Goal: Transaction & Acquisition: Purchase product/service

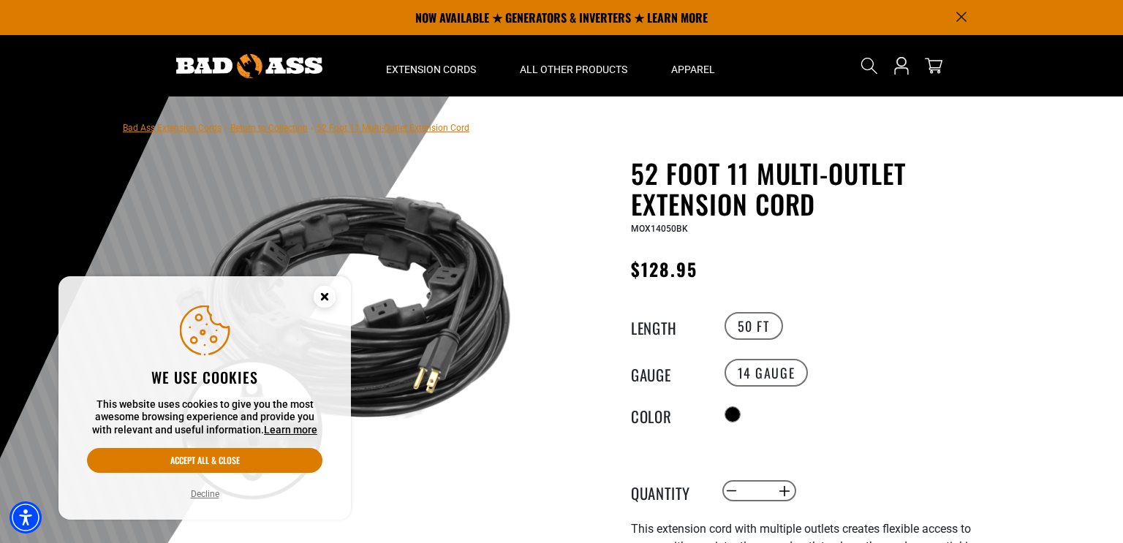
click at [320, 295] on circle "Cookie Consent" at bounding box center [325, 297] width 22 height 22
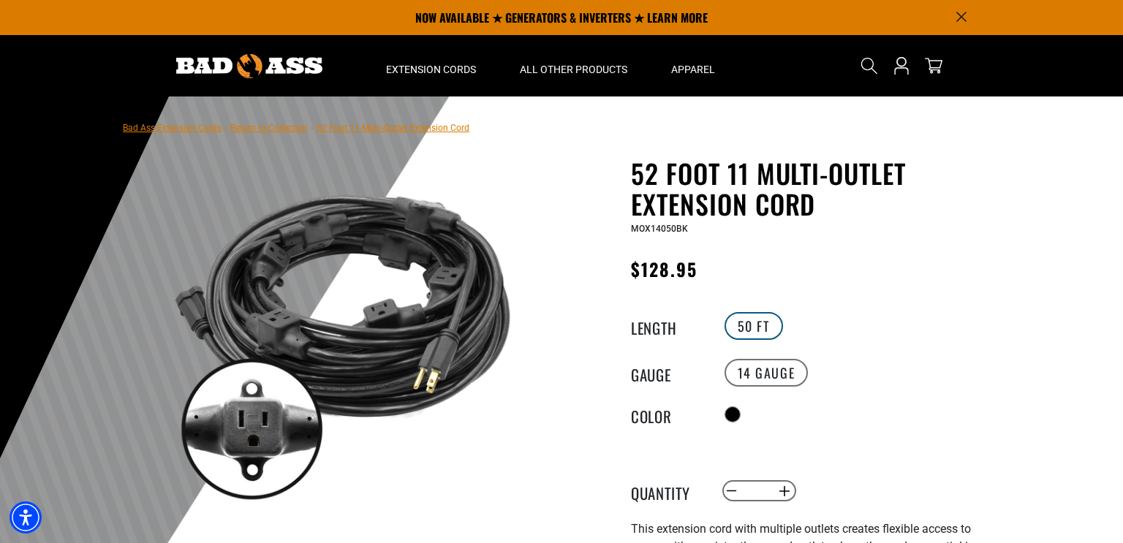
click at [768, 335] on label "50 FT" at bounding box center [754, 326] width 59 height 28
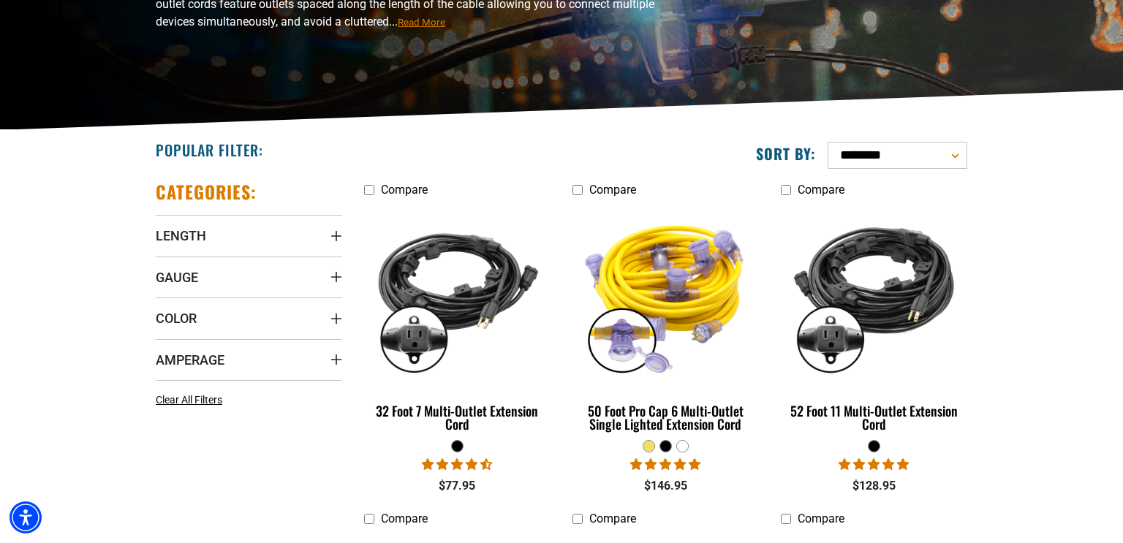
scroll to position [243, 0]
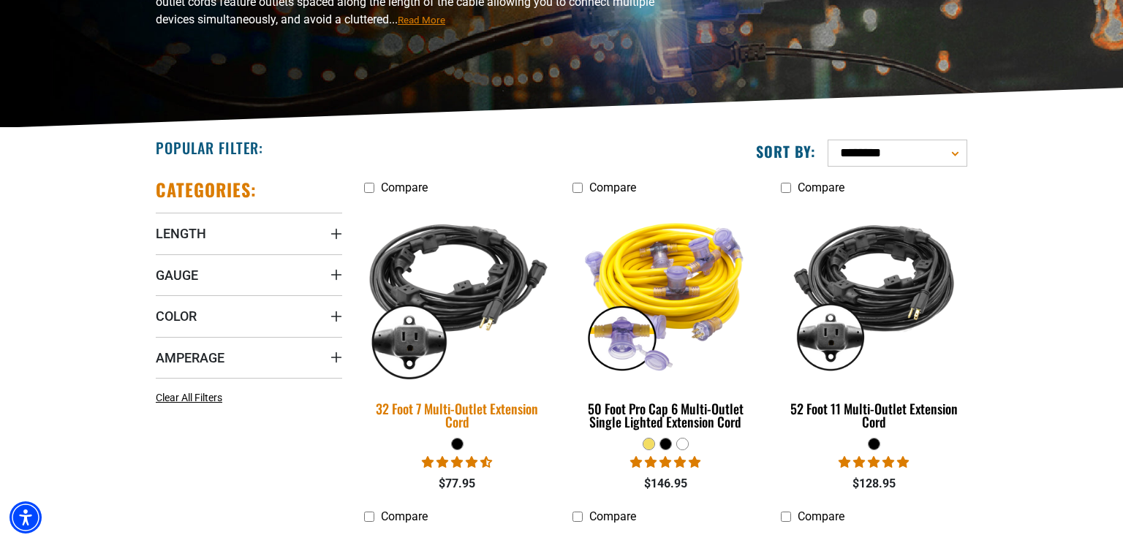
click at [485, 282] on img at bounding box center [457, 293] width 205 height 187
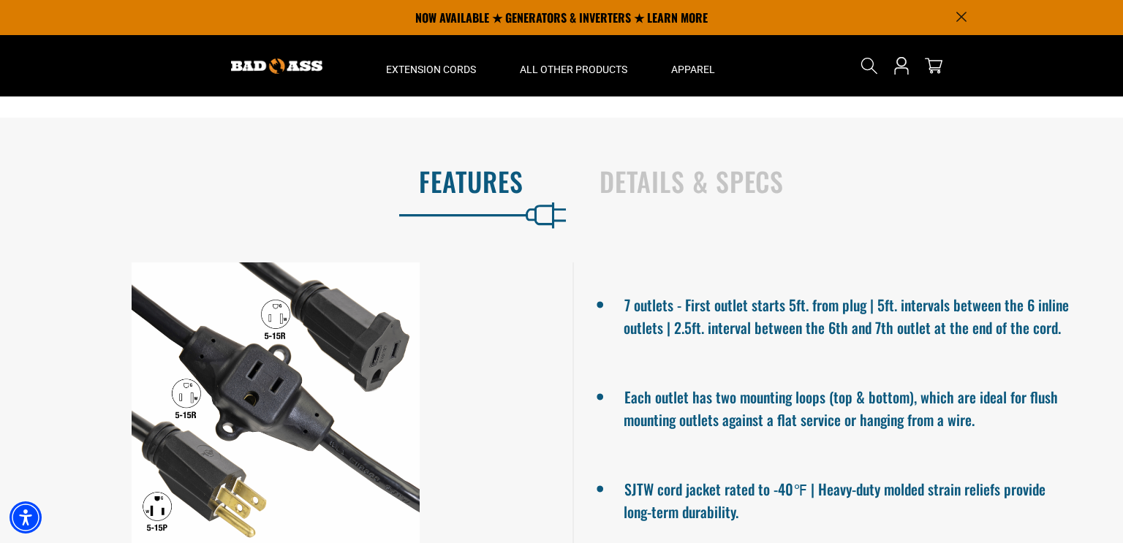
scroll to position [754, 0]
